Goal: Go to known website: Access a specific website the user already knows

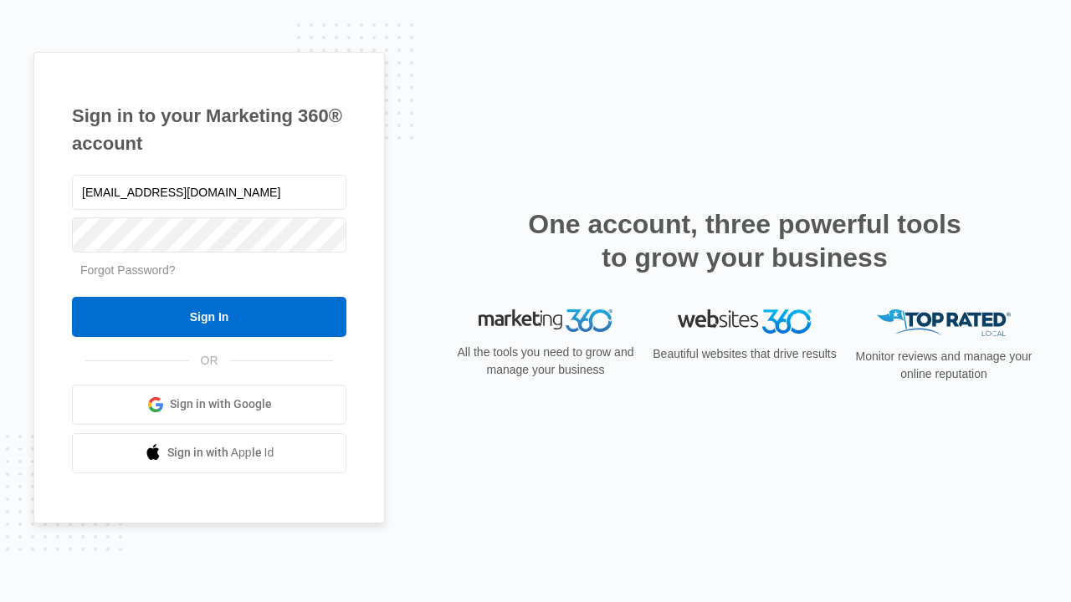
type input "[EMAIL_ADDRESS][DOMAIN_NAME]"
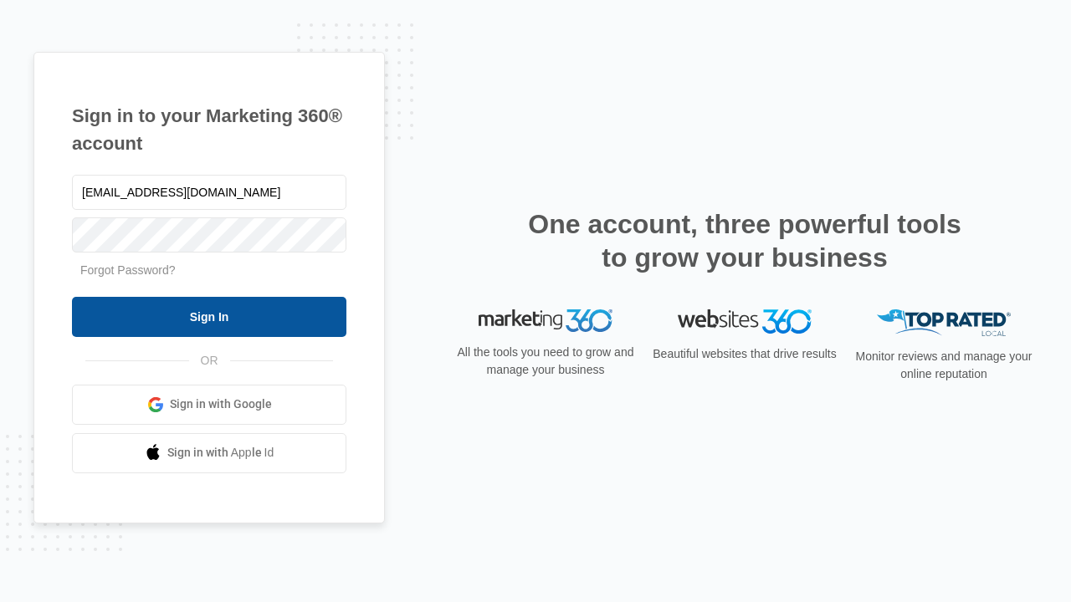
click at [209, 316] on input "Sign In" at bounding box center [209, 317] width 274 height 40
